Goal: Find specific fact: Find specific fact

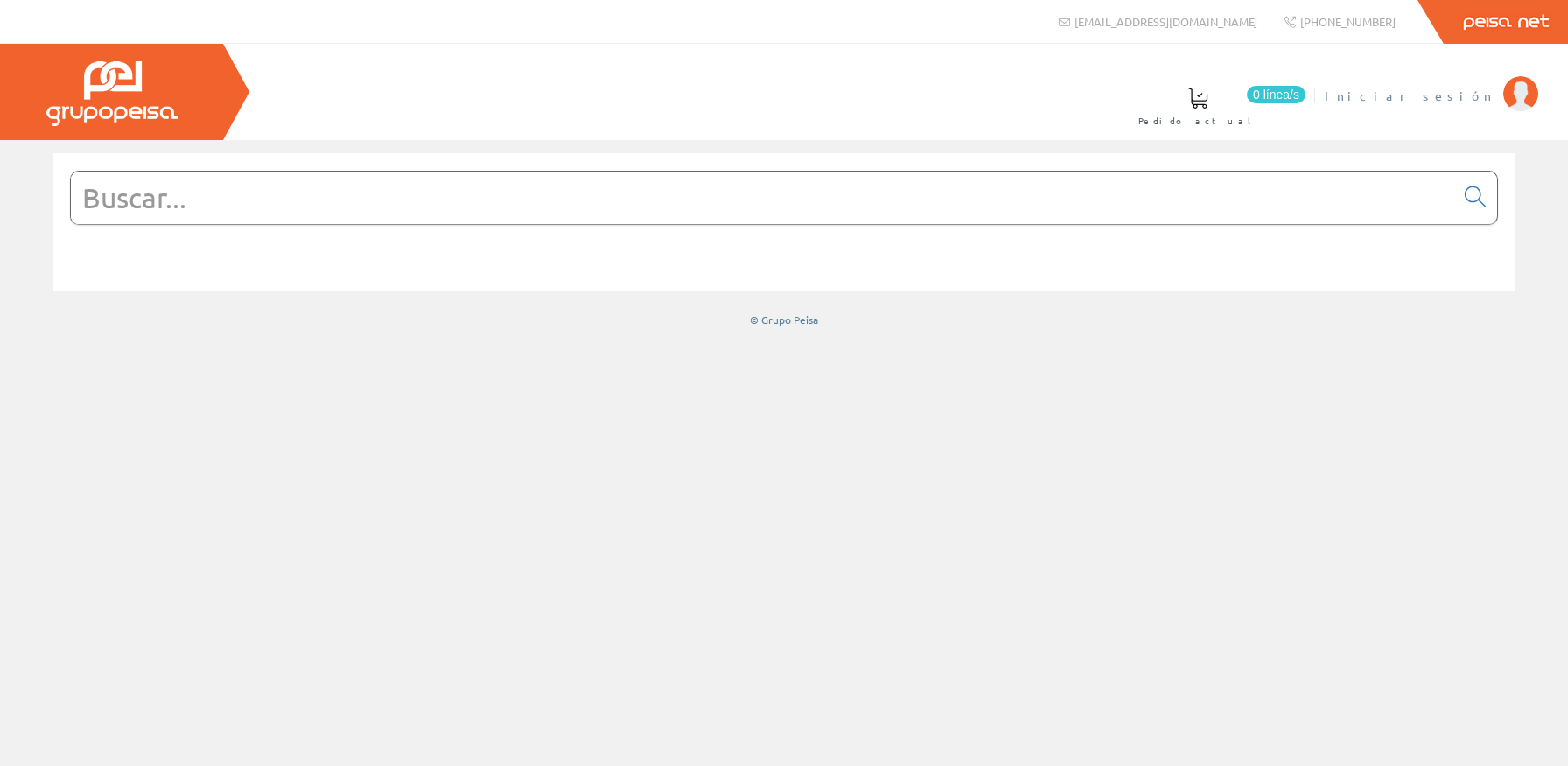
drag, startPoint x: 0, startPoint y: 0, endPoint x: 1481, endPoint y: 87, distance: 1483.6
click at [1486, 77] on link "Iniciar sesión" at bounding box center [1432, 80] width 214 height 16
click at [719, 215] on input "text" at bounding box center [762, 197] width 1383 height 52
click at [1442, 86] on link "[PERSON_NAME]" at bounding box center [1436, 80] width 204 height 16
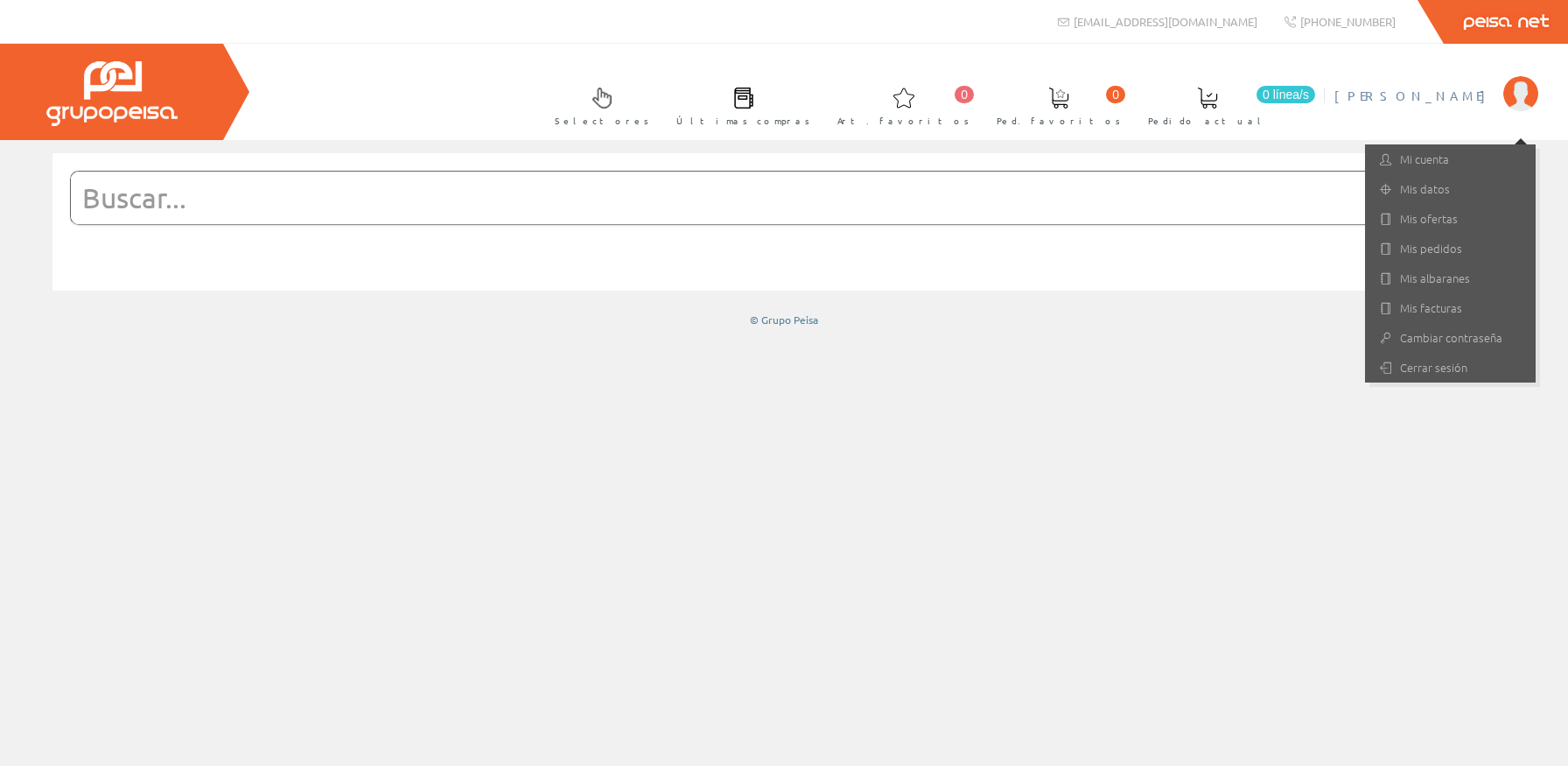
click at [896, 167] on div at bounding box center [783, 220] width 1428 height 114
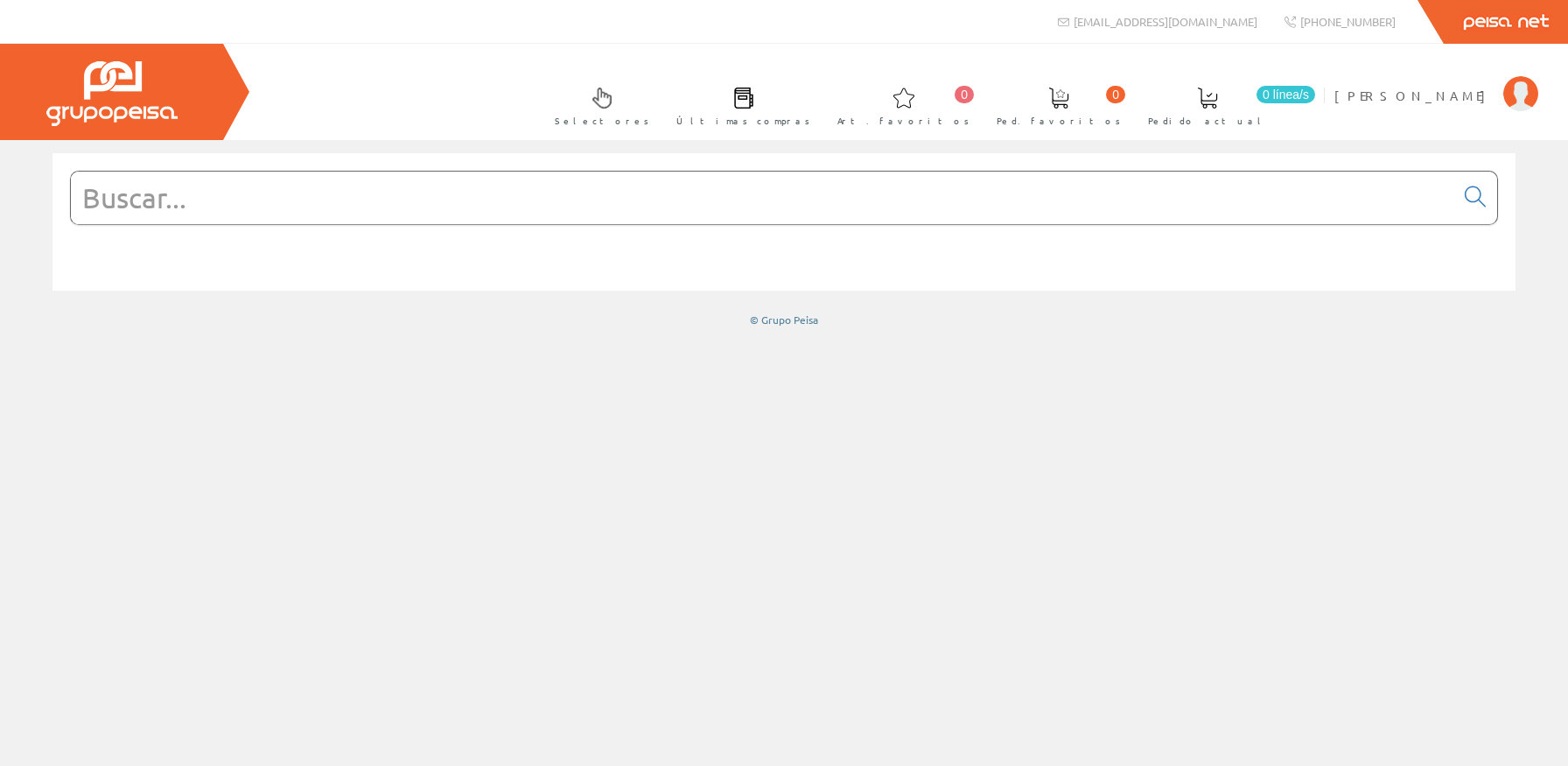
click at [895, 184] on input "text" at bounding box center [762, 197] width 1383 height 52
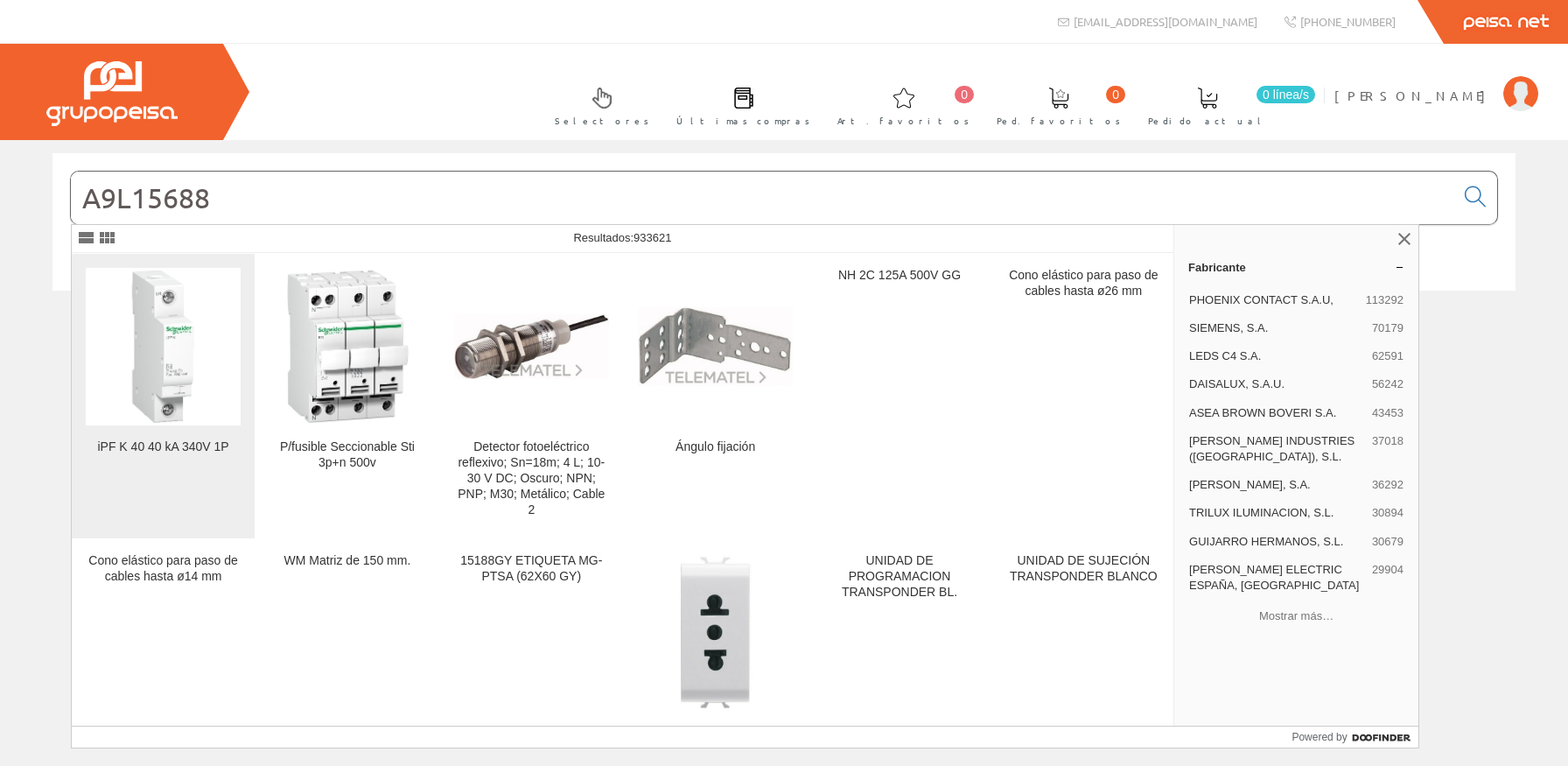
type input "A9L15688"
click at [176, 328] on img at bounding box center [163, 346] width 155 height 155
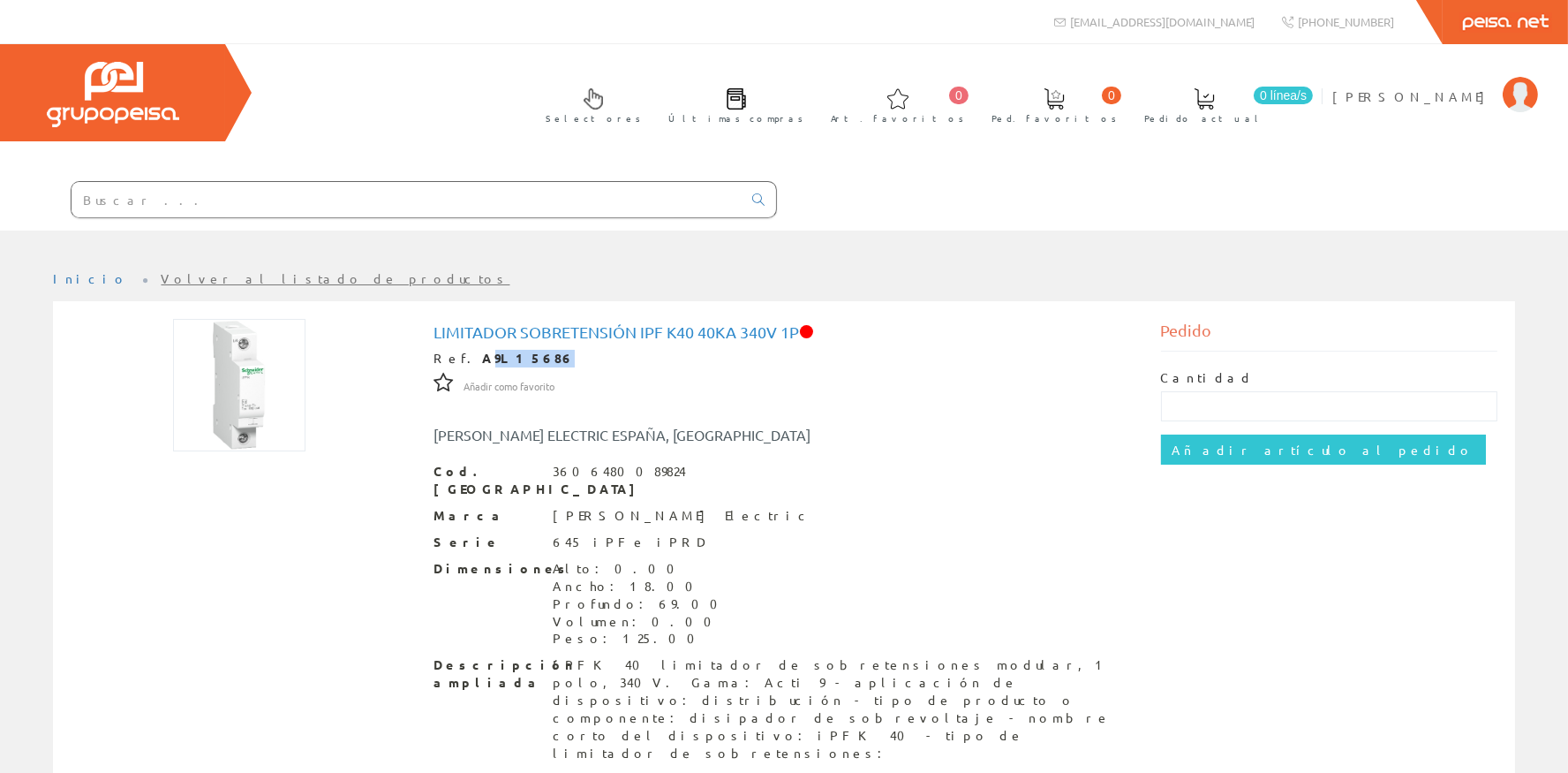
drag, startPoint x: 538, startPoint y: 362, endPoint x: 465, endPoint y: 363, distance: 73.0
click at [465, 363] on div "Ref. A9L15686" at bounding box center [784, 358] width 700 height 17
copy strong "9L15686"
click at [1441, 94] on span "[PERSON_NAME]" at bounding box center [1413, 96] width 162 height 17
